Goal: Task Accomplishment & Management: Complete application form

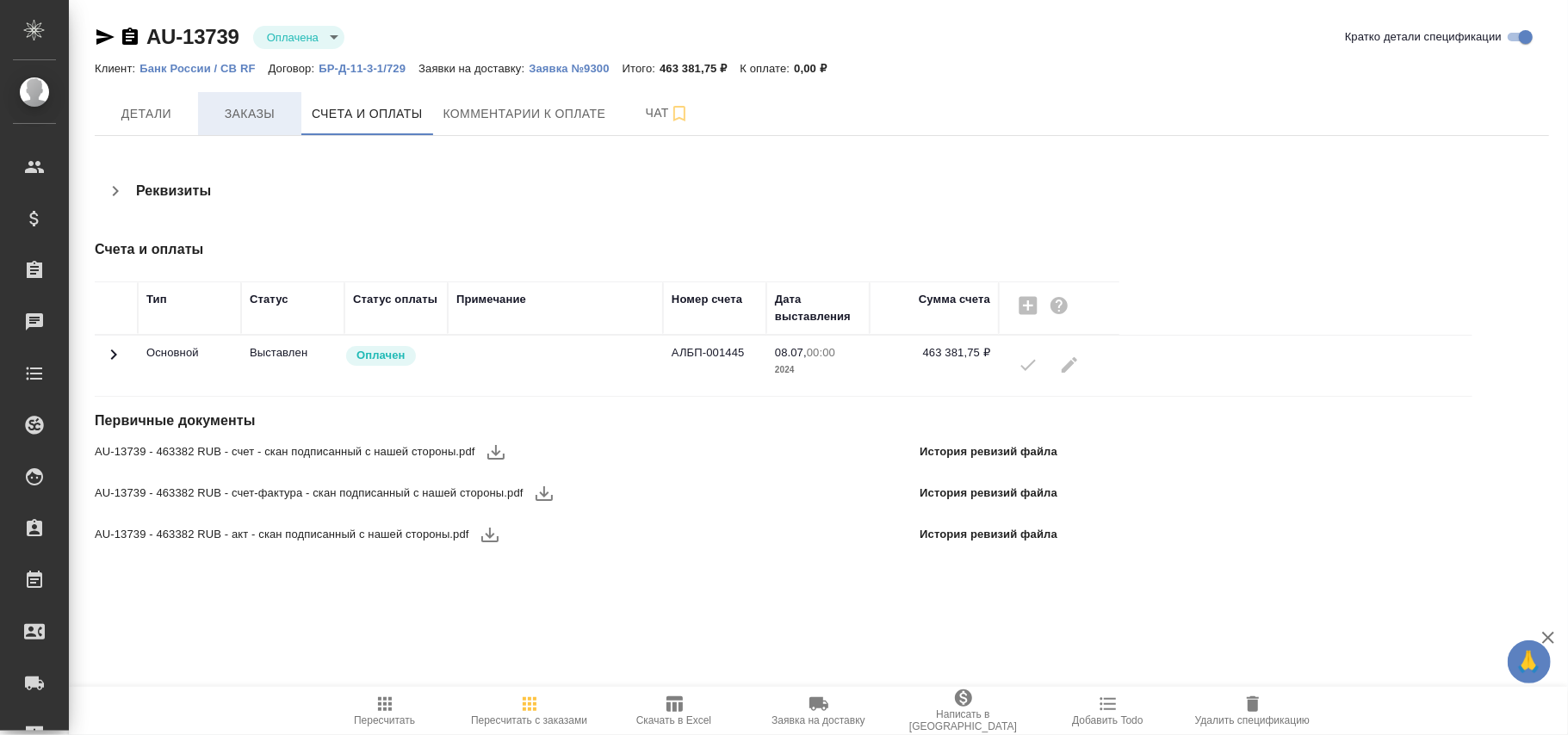
click at [256, 115] on span "Заказы" at bounding box center [250, 114] width 83 height 22
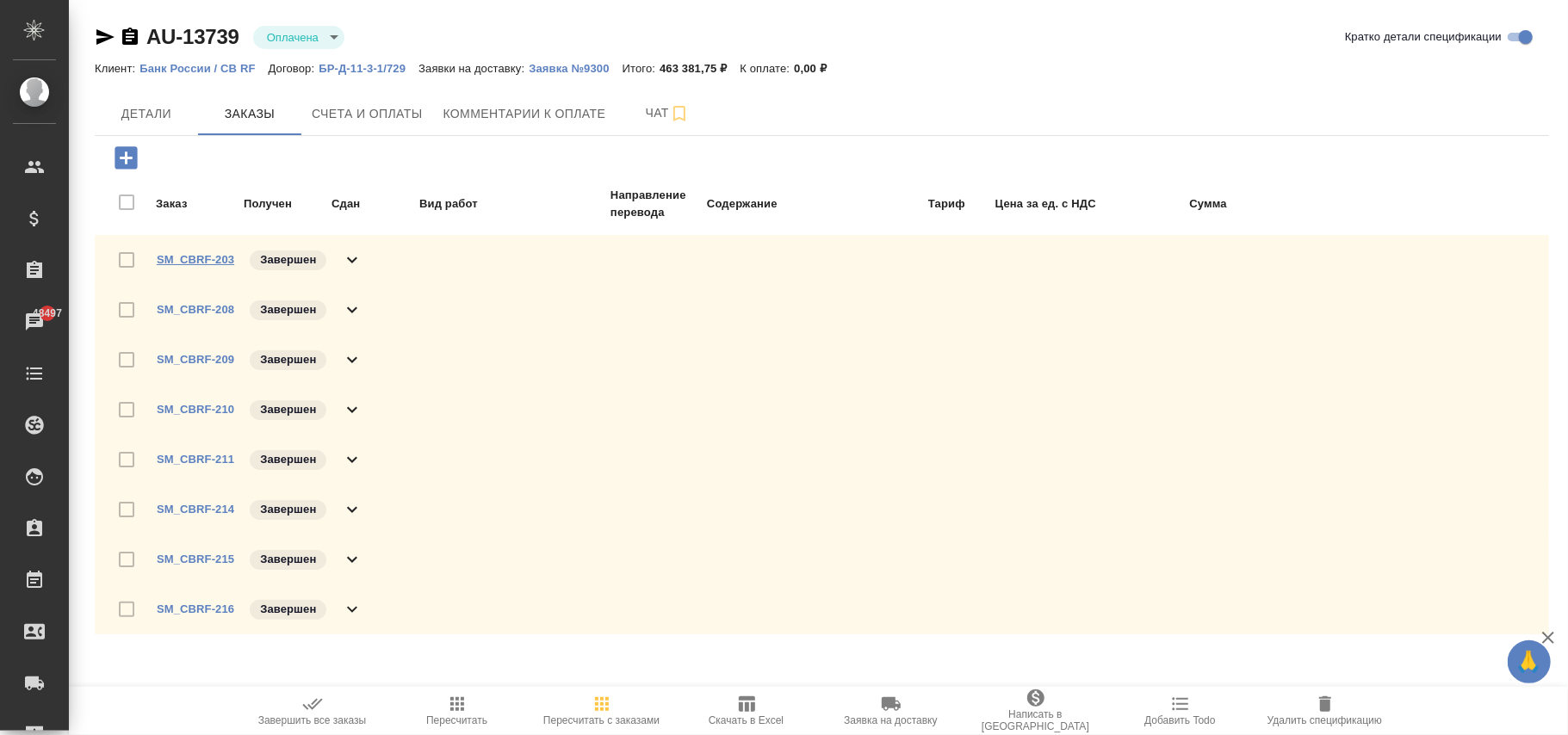
click at [197, 253] on link "SM_CBRF-203" at bounding box center [196, 259] width 78 height 13
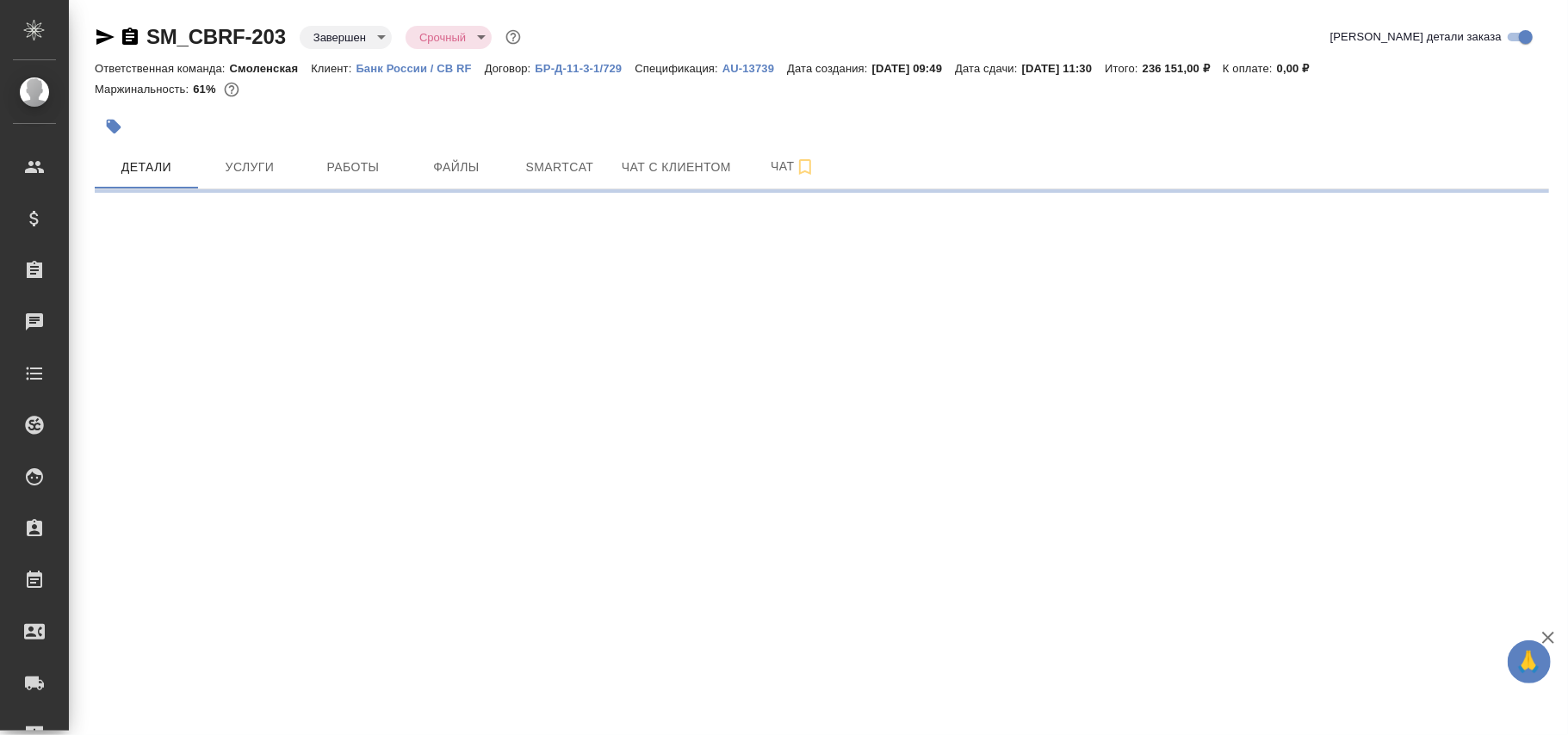
select select "RU"
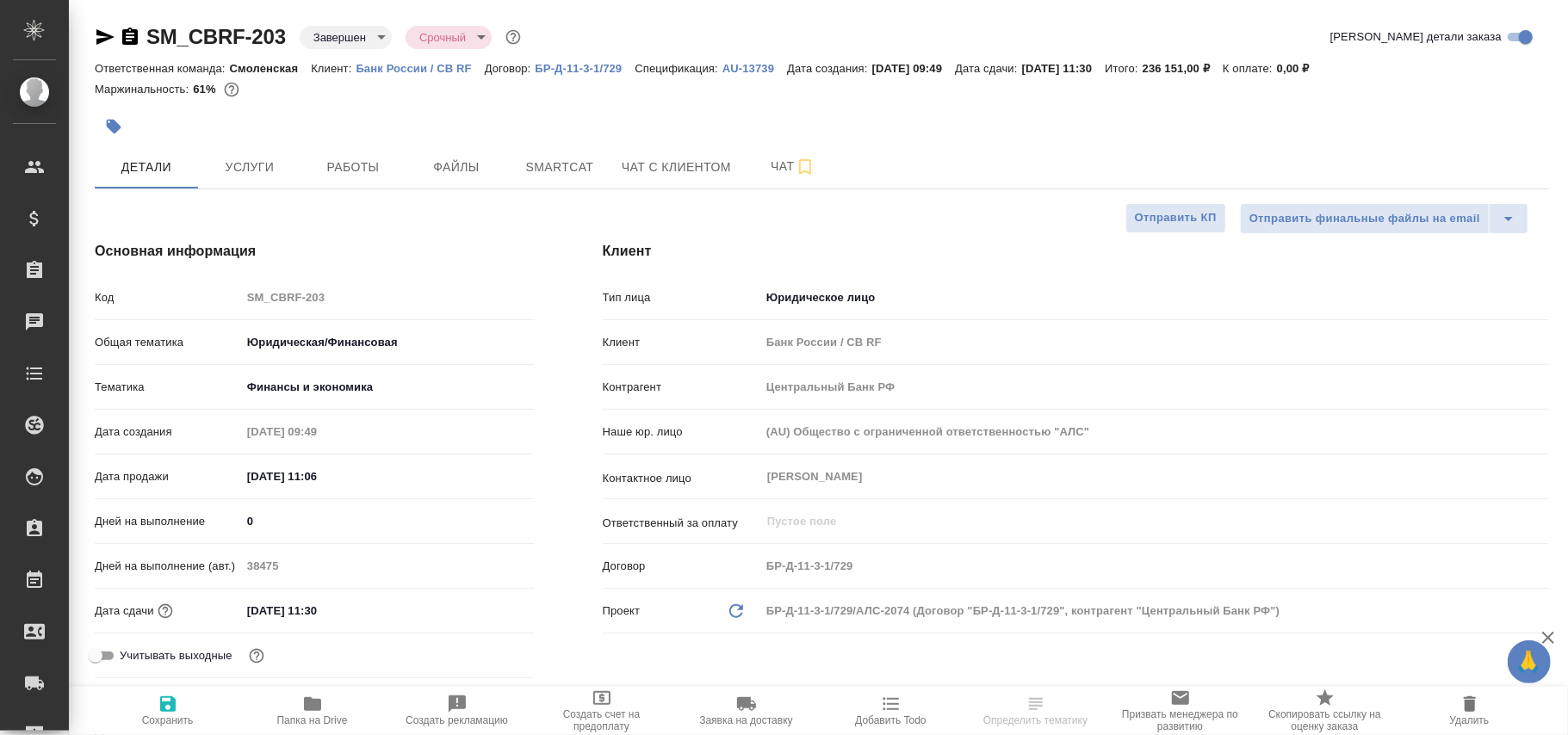
type textarea "x"
type input "Хрусталёва Дарья"
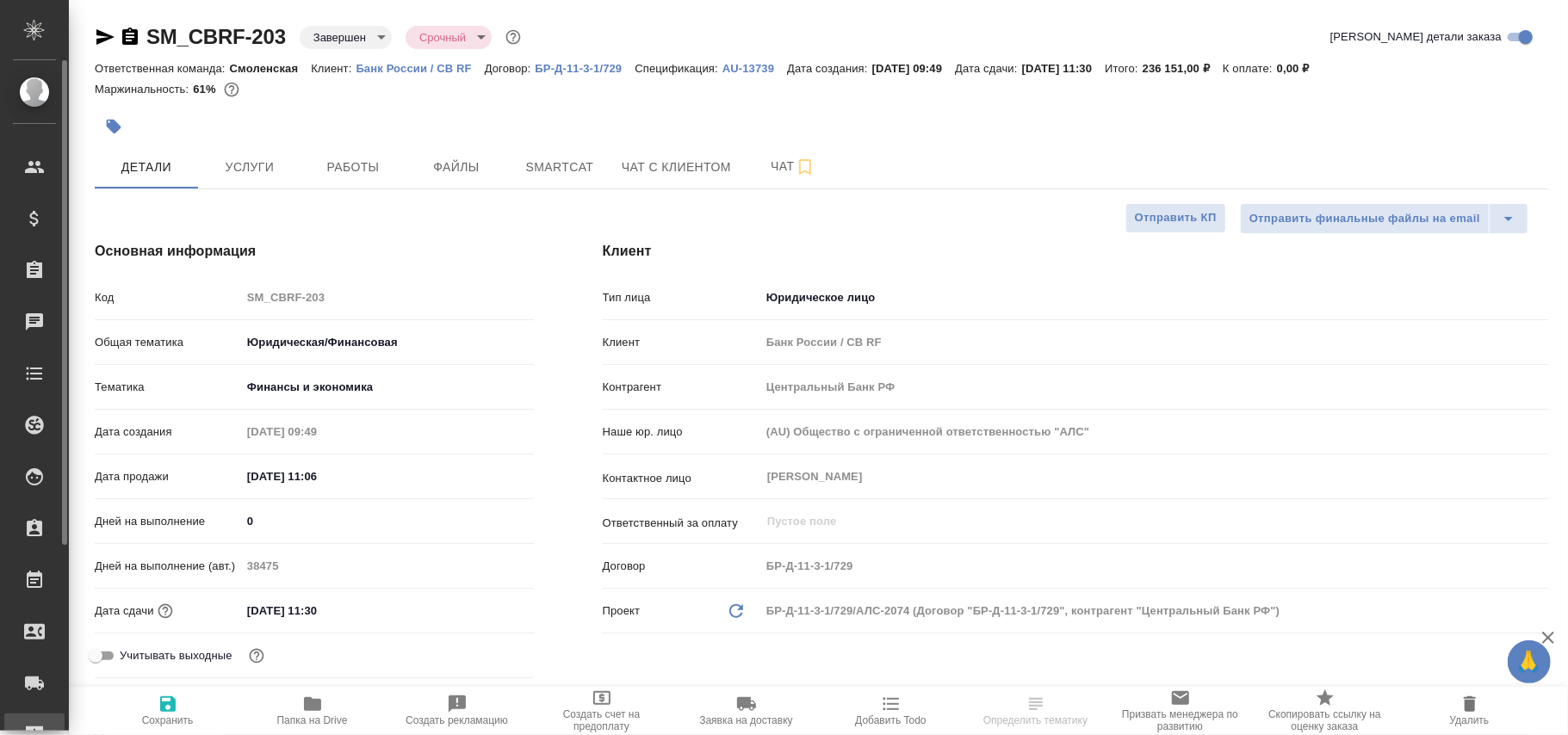
type textarea "x"
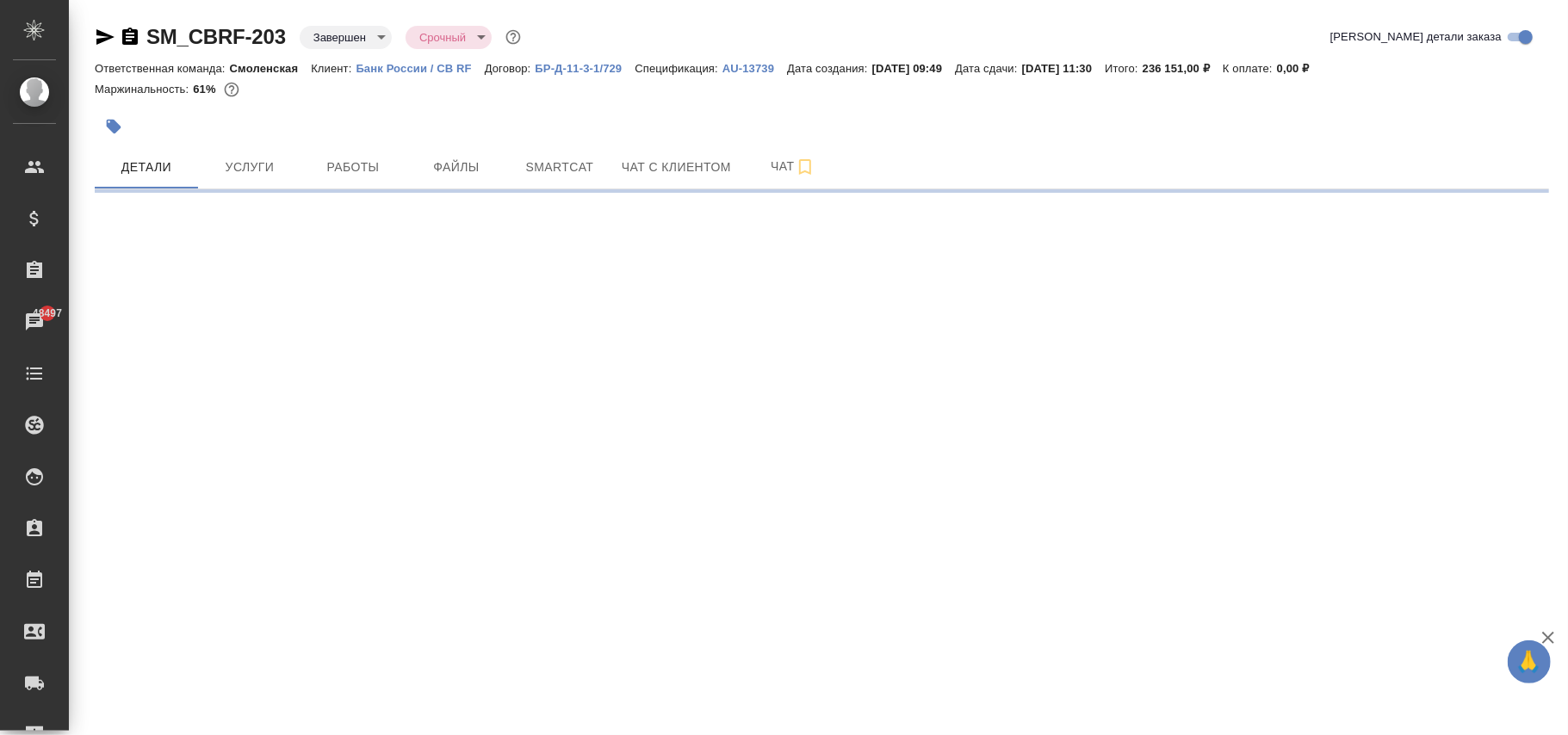
select select "RU"
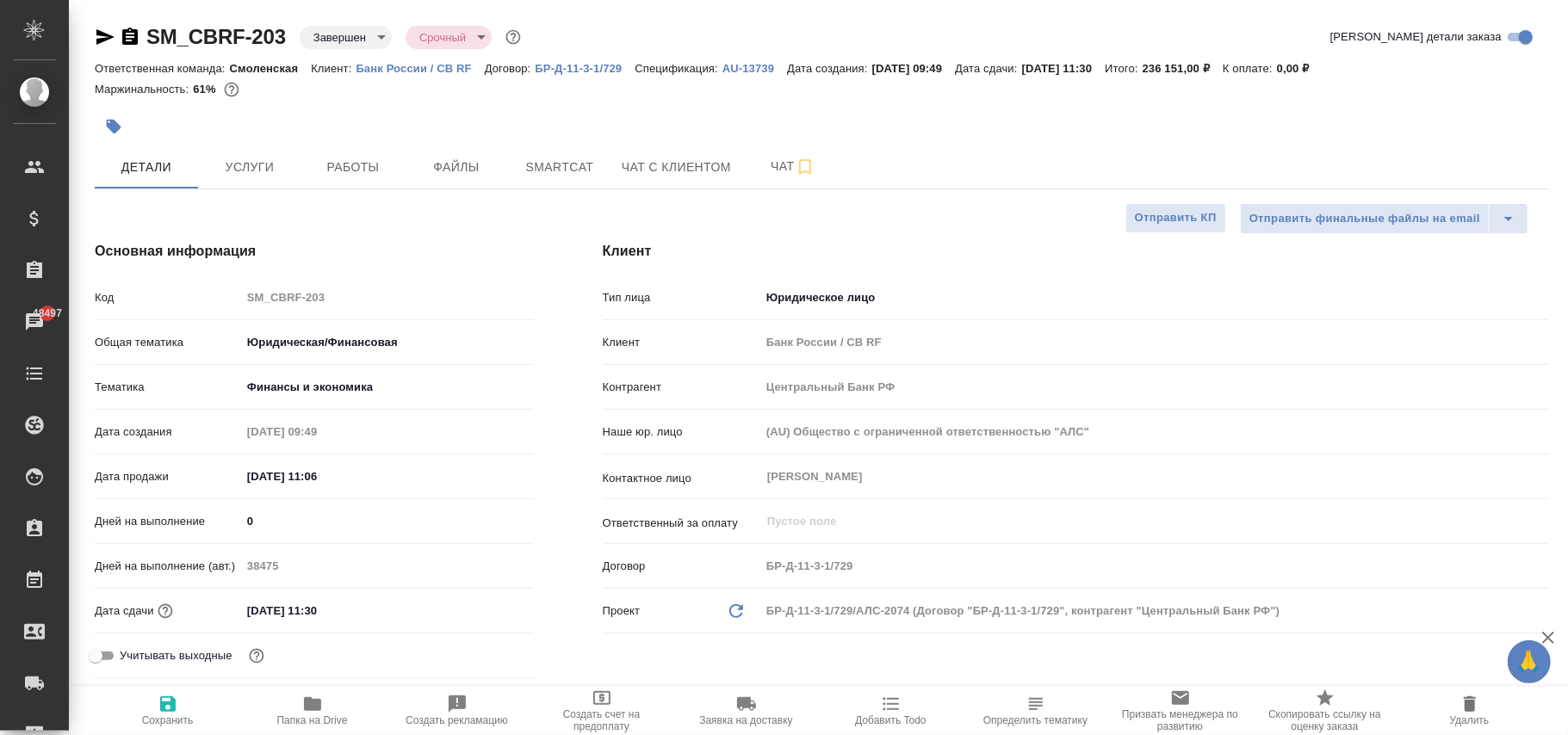
type textarea "x"
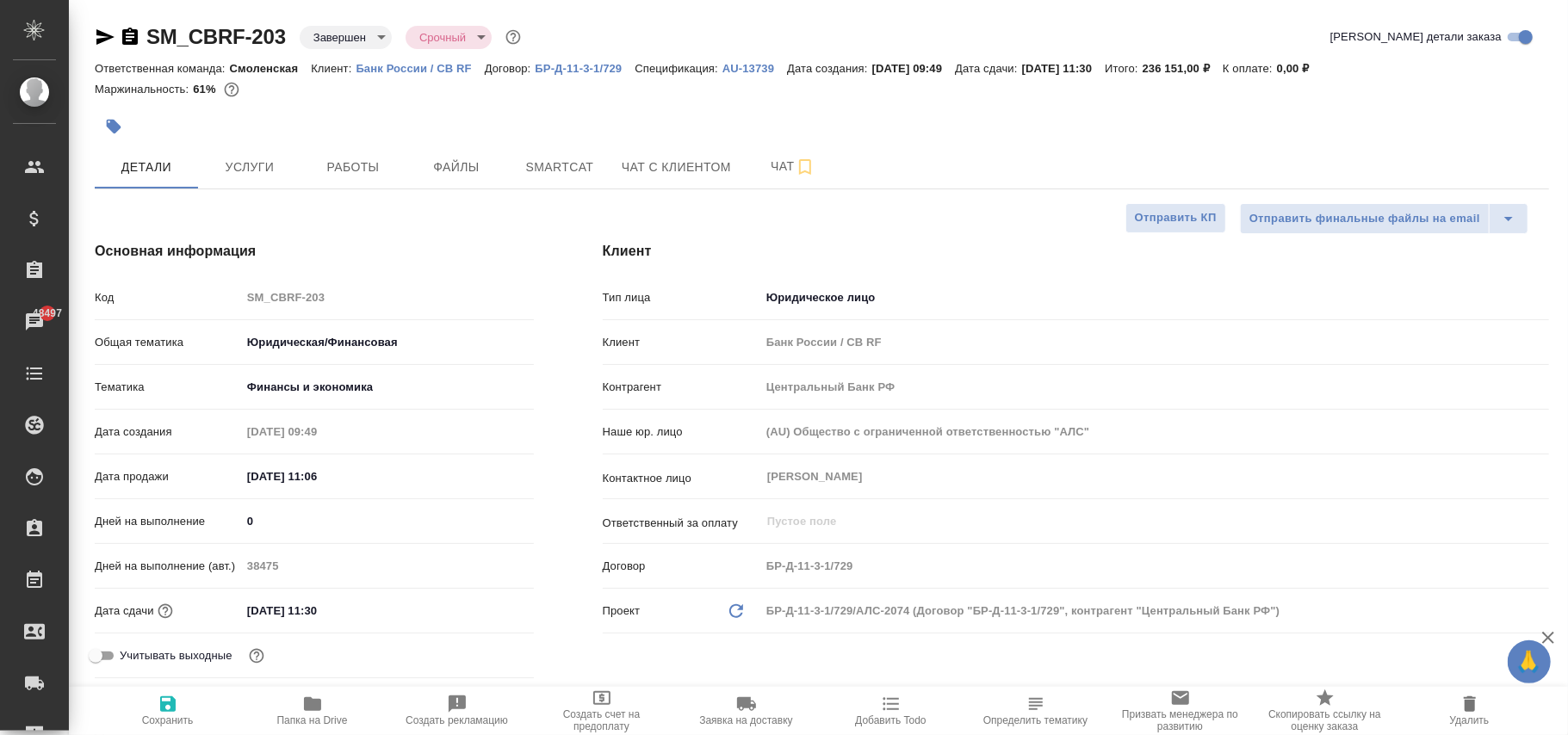
type textarea "x"
